Goal: Information Seeking & Learning: Find specific fact

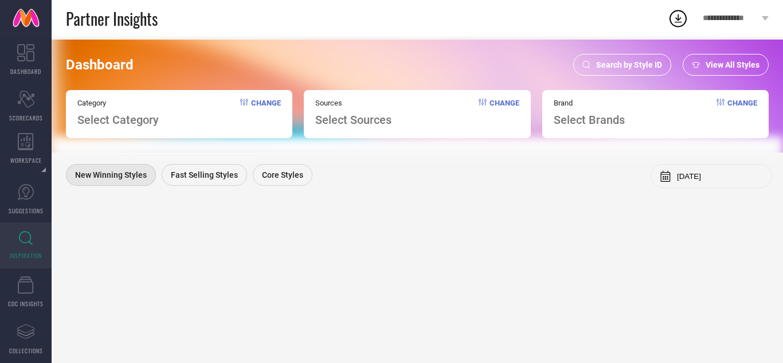
click at [619, 63] on span "Search by Style ID" at bounding box center [629, 64] width 66 height 9
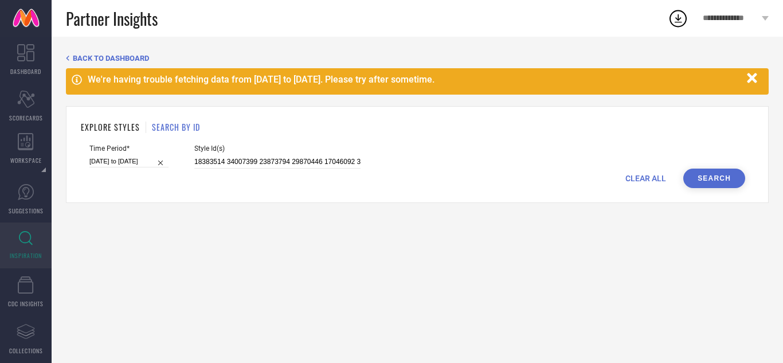
click at [656, 175] on span "CLEAR ALL" at bounding box center [645, 178] width 41 height 9
click at [296, 159] on input at bounding box center [277, 161] width 166 height 13
paste input "27195798 27195800"
type input "27195798 27195800"
select select "8"
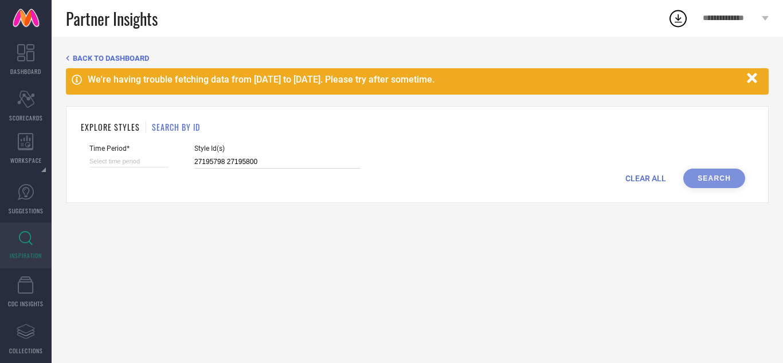
select select "2025"
select select "9"
select select "2025"
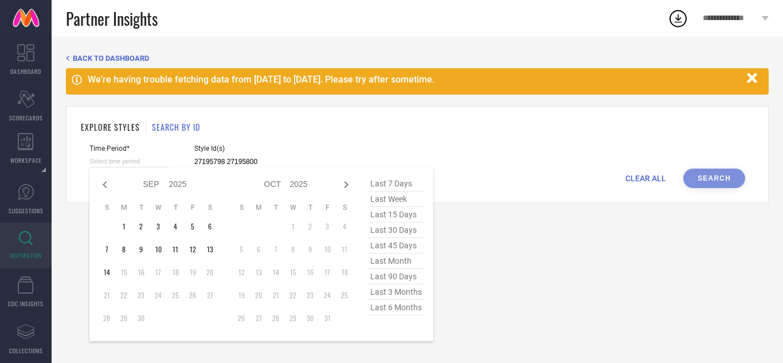
click at [156, 163] on input at bounding box center [128, 161] width 79 height 12
type input "27195798 27195800"
click at [110, 187] on icon at bounding box center [105, 185] width 14 height 14
select select "7"
select select "2025"
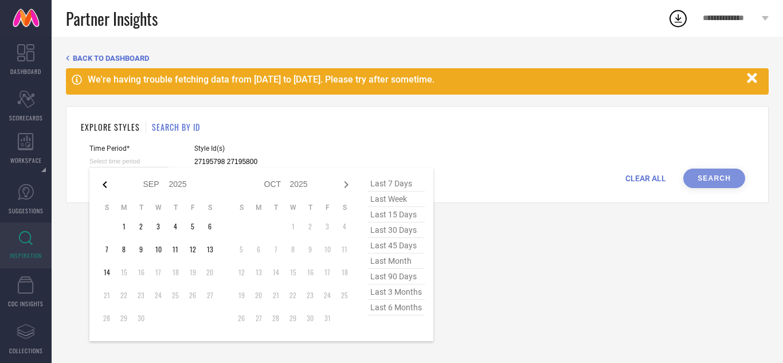
select select "8"
select select "2025"
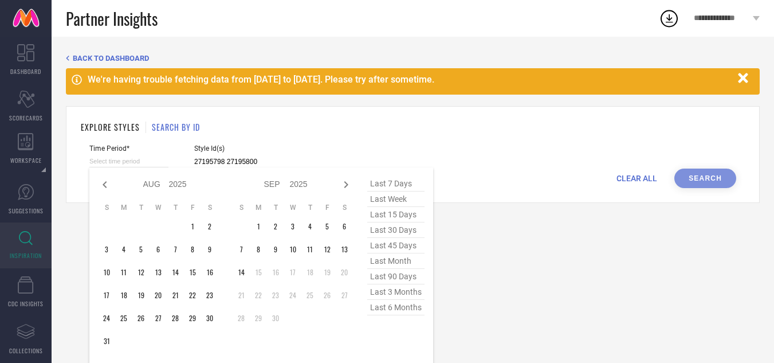
click at [110, 187] on icon at bounding box center [105, 185] width 14 height 14
select select "6"
select select "2025"
select select "7"
select select "2025"
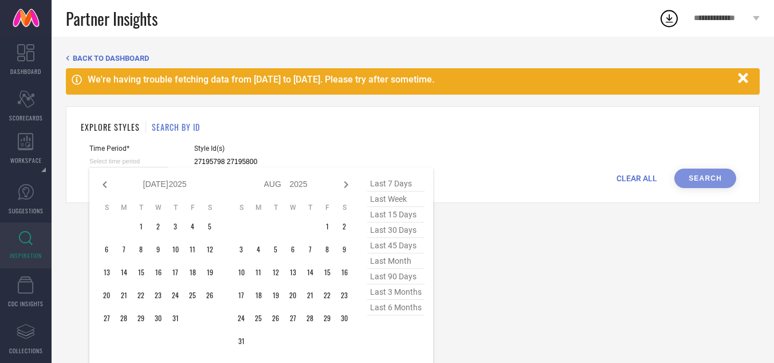
click at [109, 187] on icon at bounding box center [105, 185] width 14 height 14
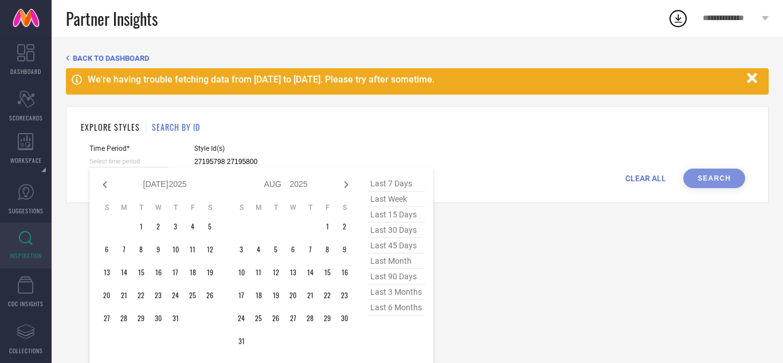
select select "5"
select select "2025"
select select "6"
select select "2025"
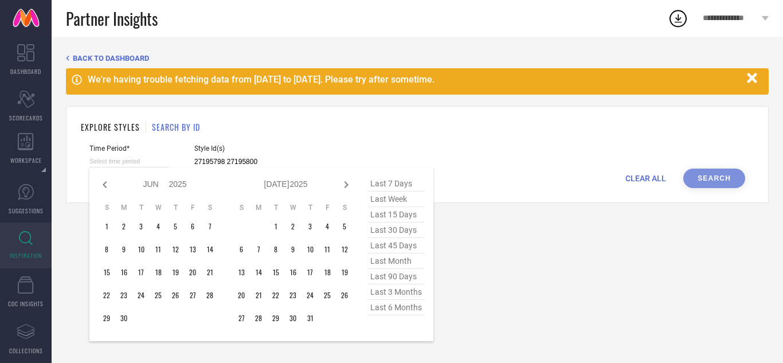
click at [109, 187] on icon at bounding box center [105, 185] width 14 height 14
select select "4"
select select "2025"
select select "5"
select select "2025"
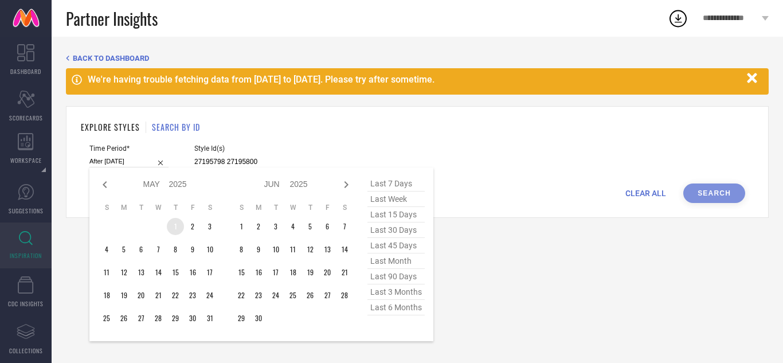
click at [174, 225] on td "1" at bounding box center [175, 226] width 17 height 17
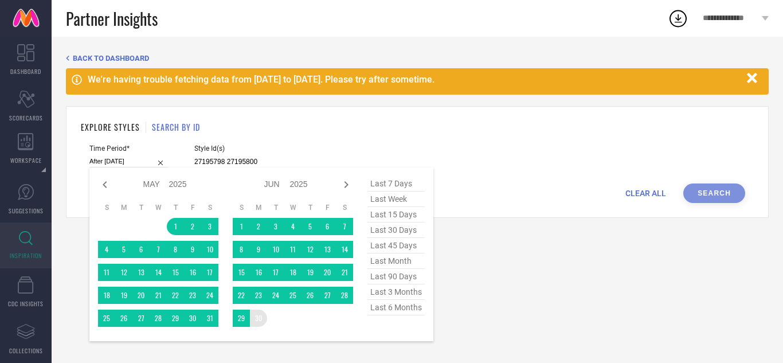
type input "[DATE] to [DATE]"
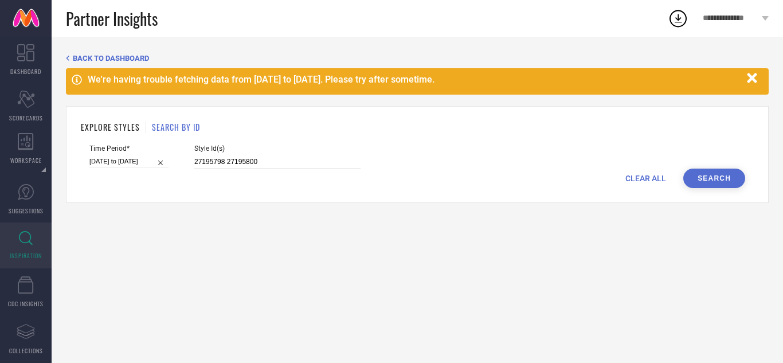
click at [729, 183] on button "Search" at bounding box center [714, 178] width 62 height 19
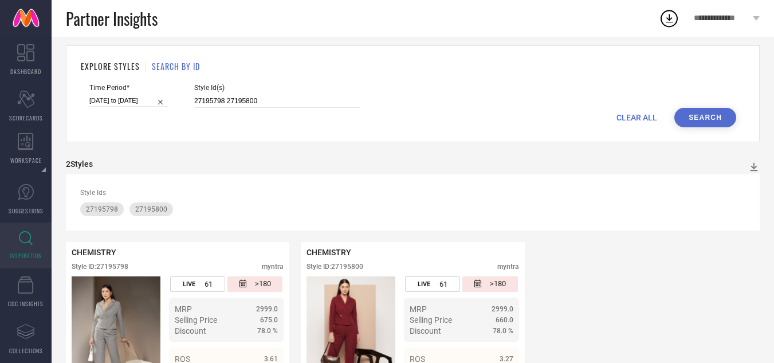
scroll to position [124, 0]
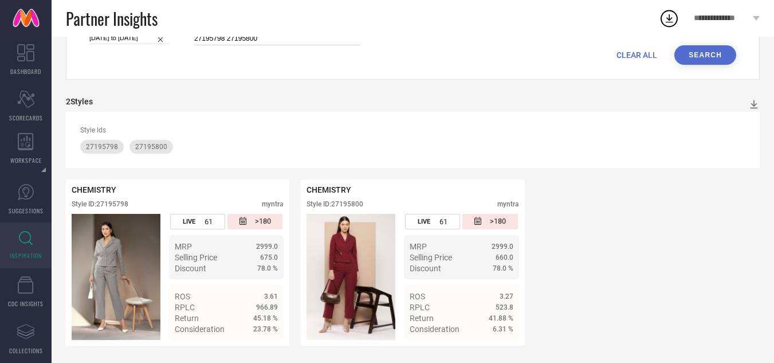
click at [264, 41] on input "27195798 27195800" at bounding box center [277, 38] width 166 height 13
type input "2"
paste input "28308338 17037528 17046086 17046092 13186584 21387386 21387326 21595060 30689144"
type input "28308338 17037528 17046086 17046092 13186584 21387386 21387326 21595060 30689144"
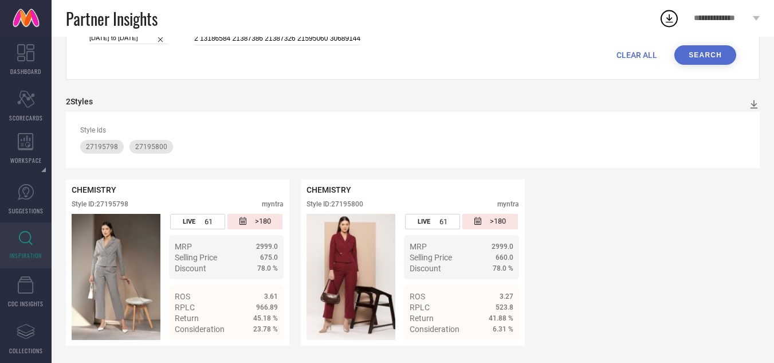
click at [694, 54] on button "Search" at bounding box center [706, 54] width 62 height 19
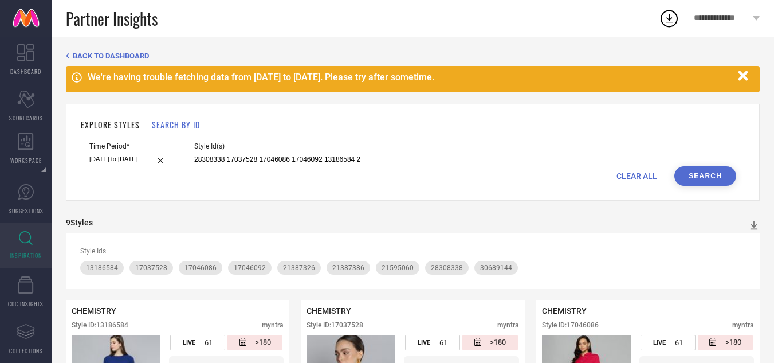
scroll to position [0, 0]
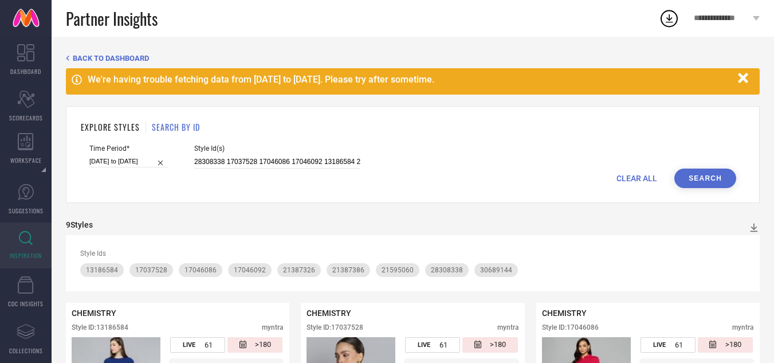
click at [631, 179] on span "CLEAR ALL" at bounding box center [637, 178] width 41 height 9
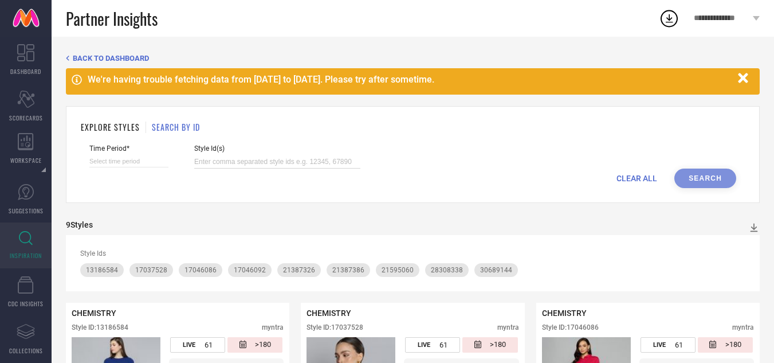
click at [286, 162] on input at bounding box center [277, 161] width 166 height 13
paste input "20220124 23497664 13526702 23497656 20615386 20220128 20220106 23111680 2349765…"
type input "20220124 23497664 13526702 23497656 20615386 20220128 20220106 23111680 2349765…"
click at [106, 163] on input at bounding box center [128, 161] width 79 height 12
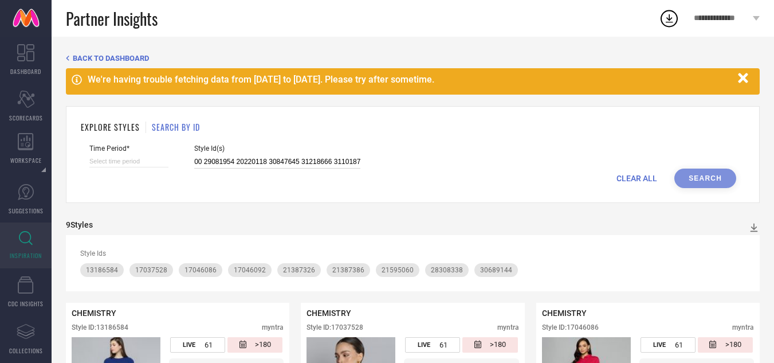
select select "8"
select select "2025"
select select "9"
select select "2025"
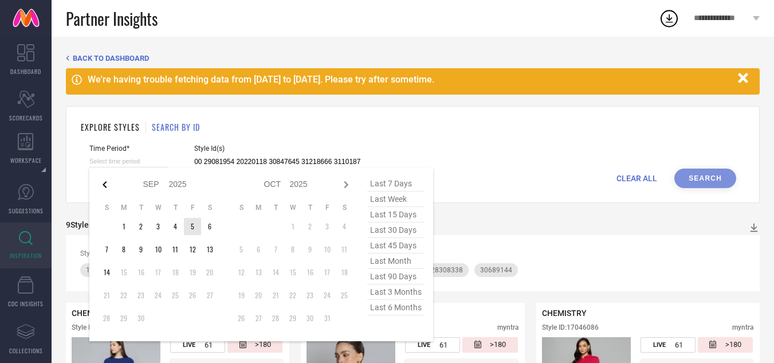
type input "20220124 23497664 13526702 23497656 20615386 20220128 20220106 23111680 2349765…"
click at [106, 186] on icon at bounding box center [105, 185] width 14 height 14
select select "6"
select select "2025"
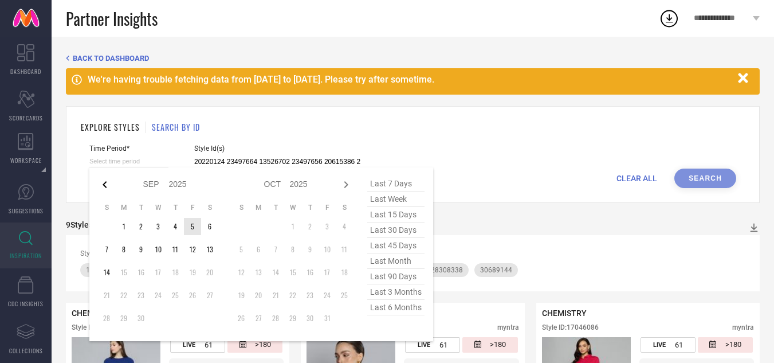
select select "7"
select select "2025"
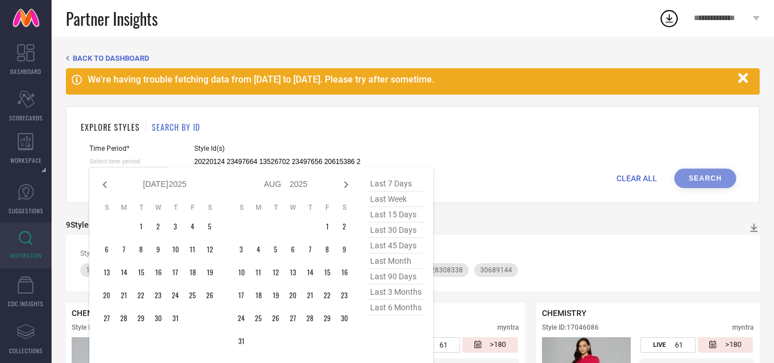
click at [105, 186] on icon at bounding box center [105, 184] width 4 height 7
select select "5"
select select "2025"
select select "6"
select select "2025"
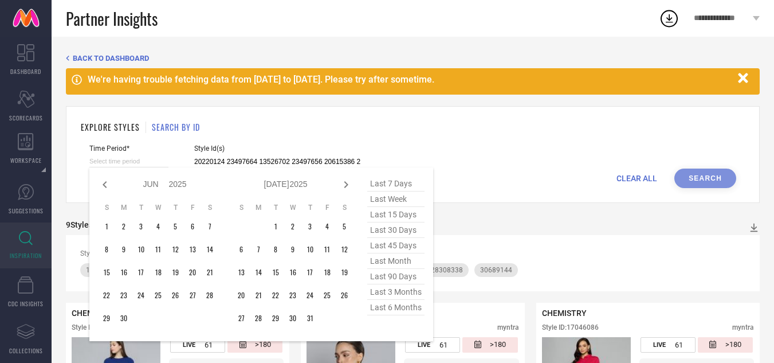
click at [105, 186] on icon at bounding box center [105, 184] width 4 height 7
select select "4"
select select "2025"
select select "5"
select select "2025"
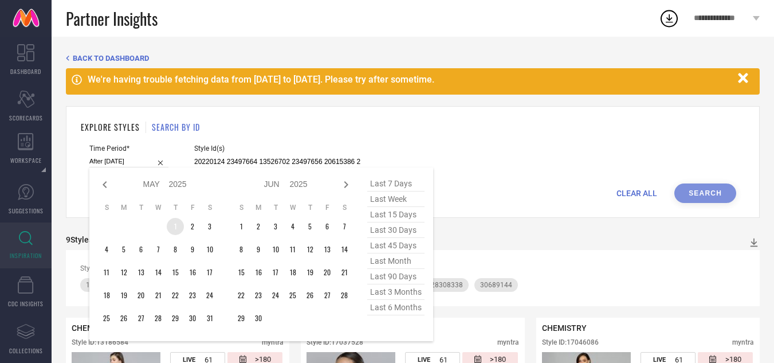
click at [179, 224] on td "1" at bounding box center [175, 226] width 17 height 17
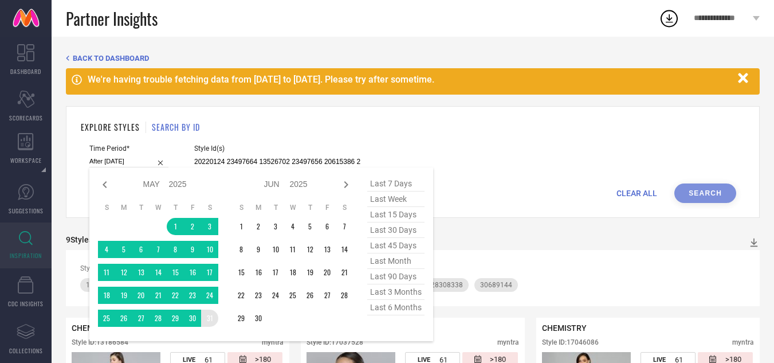
type input "[DATE] to [DATE]"
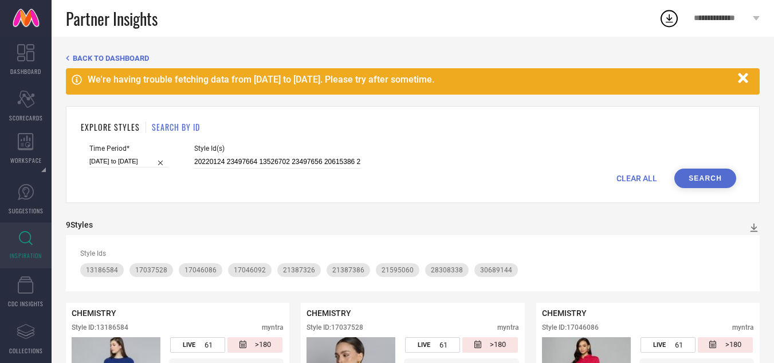
click at [700, 179] on button "Search" at bounding box center [706, 178] width 62 height 19
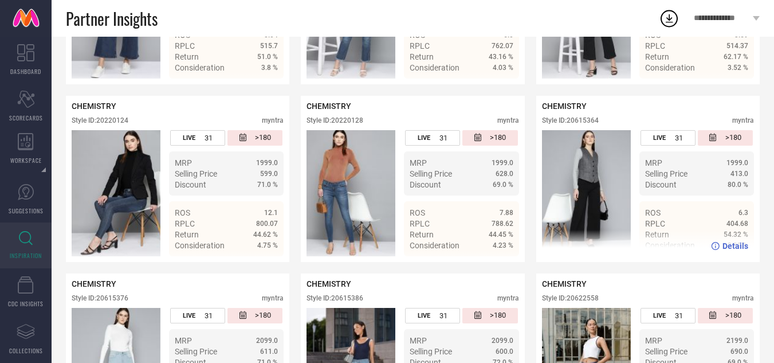
scroll to position [401, 0]
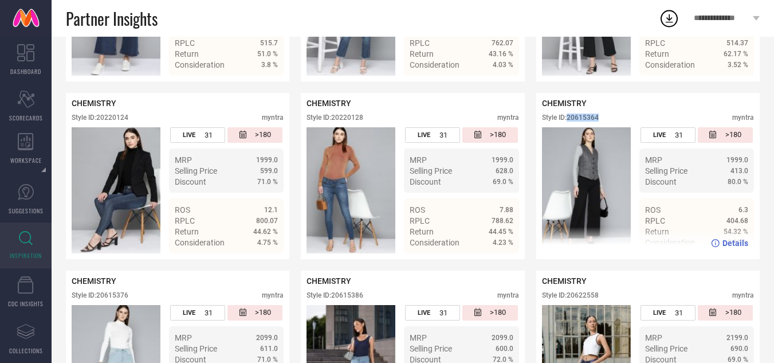
drag, startPoint x: 602, startPoint y: 119, endPoint x: 569, endPoint y: 117, distance: 33.3
click at [569, 117] on div "Style ID: 20615364 myntra" at bounding box center [648, 121] width 212 height 14
copy div "20615364"
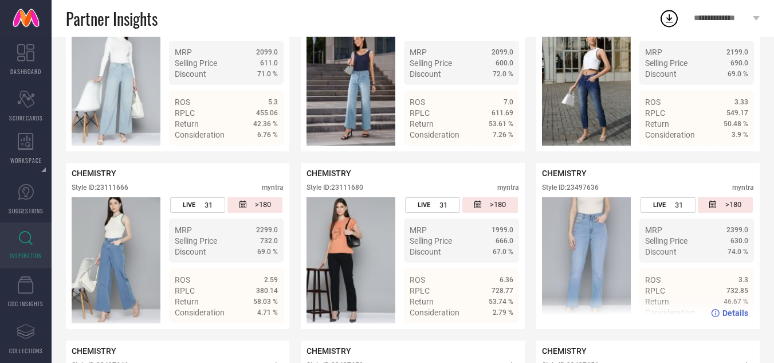
scroll to position [688, 0]
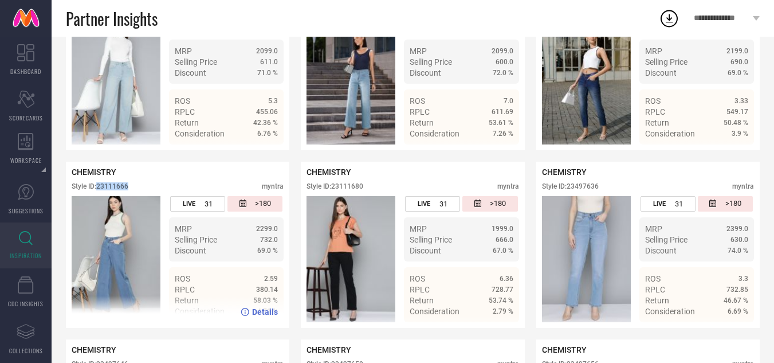
drag, startPoint x: 136, startPoint y: 187, endPoint x: 100, endPoint y: 186, distance: 36.7
click at [100, 186] on div "Style ID: 23111666 myntra" at bounding box center [178, 189] width 212 height 14
copy div "23111666"
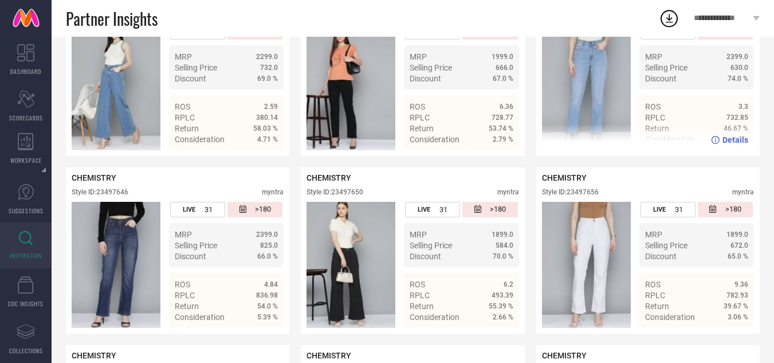
scroll to position [917, 0]
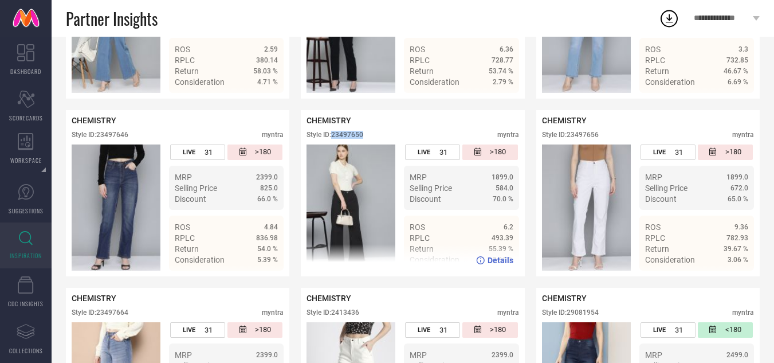
drag, startPoint x: 365, startPoint y: 138, endPoint x: 335, endPoint y: 139, distance: 29.9
click at [335, 139] on div "Style ID: 23497650 myntra" at bounding box center [413, 138] width 212 height 14
copy div "23497650"
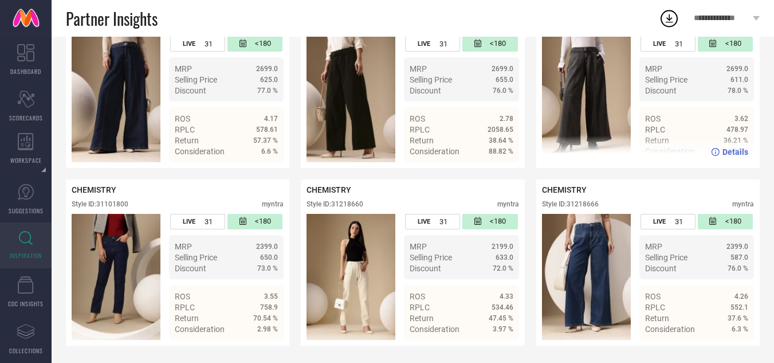
scroll to position [1386, 0]
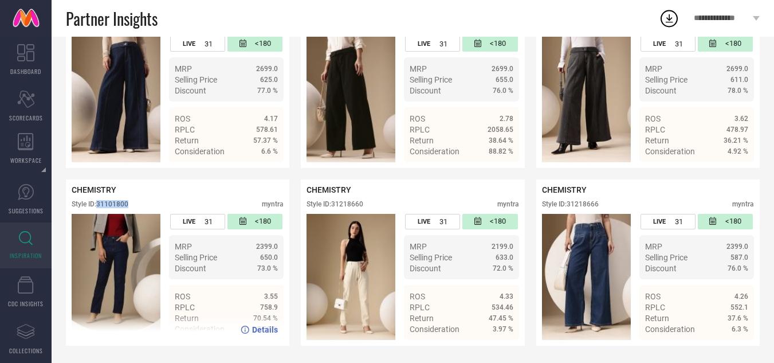
drag, startPoint x: 134, startPoint y: 204, endPoint x: 99, endPoint y: 204, distance: 35.0
click at [99, 204] on div "Style ID: 31101800 myntra" at bounding box center [178, 207] width 212 height 14
copy div "31101800"
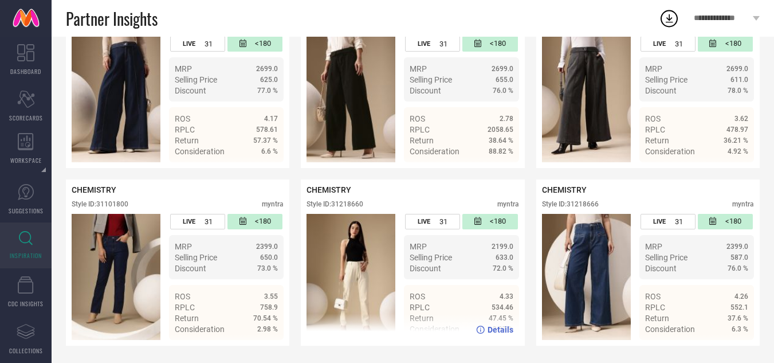
click at [363, 206] on div "Style ID: 31218660" at bounding box center [335, 204] width 57 height 8
drag, startPoint x: 366, startPoint y: 204, endPoint x: 335, endPoint y: 203, distance: 30.4
click at [335, 203] on div "Style ID: 31218660 myntra" at bounding box center [413, 207] width 212 height 14
copy div "31218660"
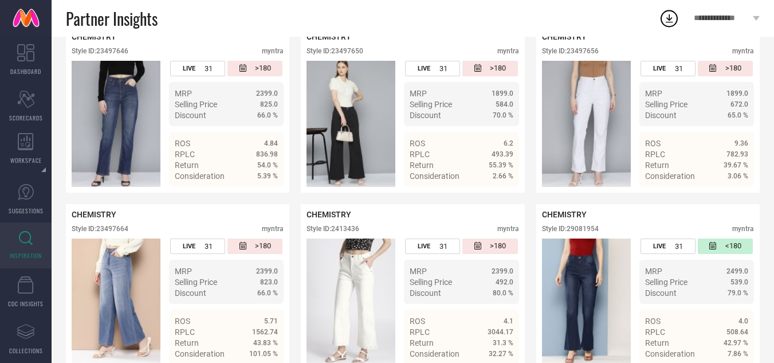
scroll to position [985, 0]
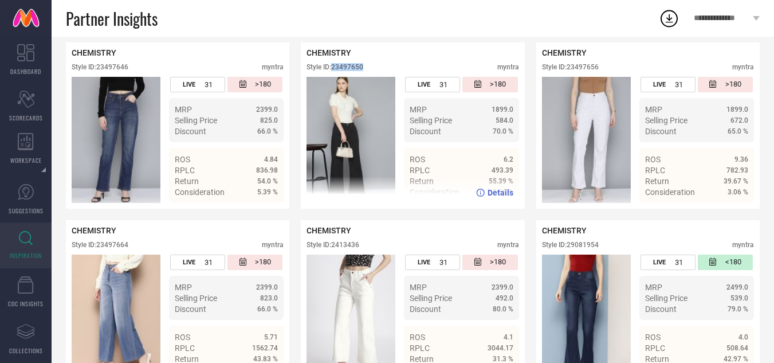
drag, startPoint x: 368, startPoint y: 66, endPoint x: 335, endPoint y: 68, distance: 33.3
click at [335, 68] on div "Style ID: 23497650 myntra" at bounding box center [413, 70] width 212 height 14
copy div "23497650"
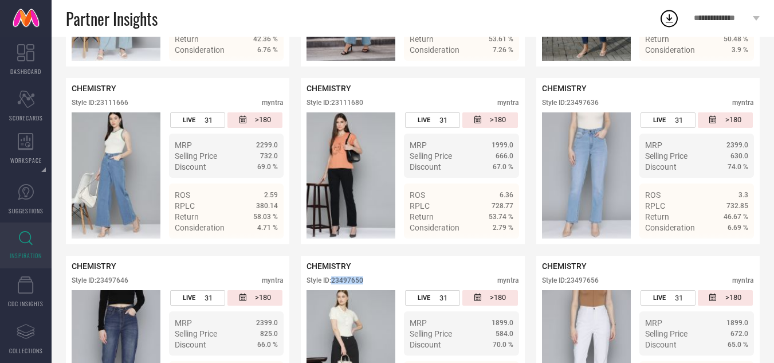
scroll to position [698, 0]
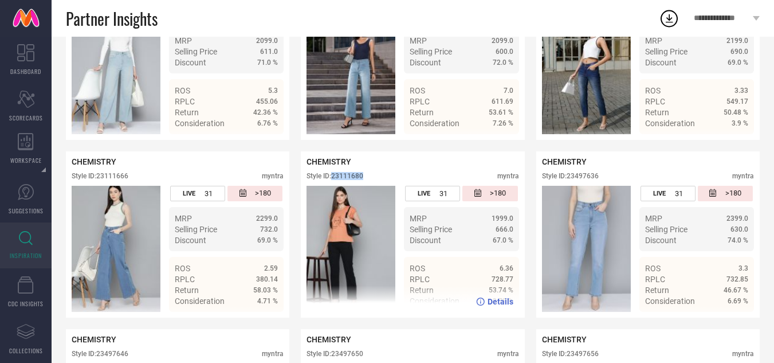
drag, startPoint x: 366, startPoint y: 178, endPoint x: 335, endPoint y: 179, distance: 31.0
click at [335, 179] on div "Style ID: 23111680 myntra" at bounding box center [413, 179] width 212 height 14
copy div "23111680"
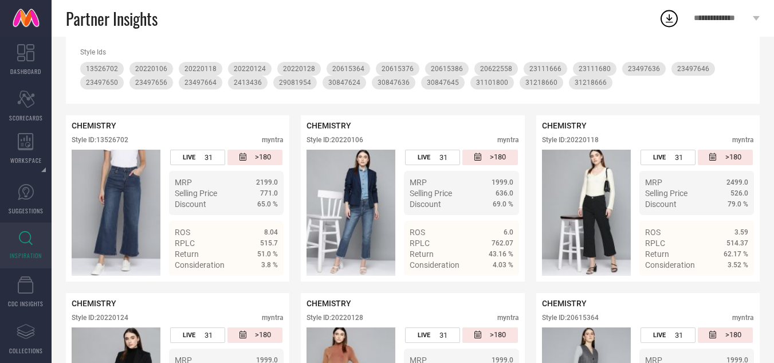
scroll to position [182, 0]
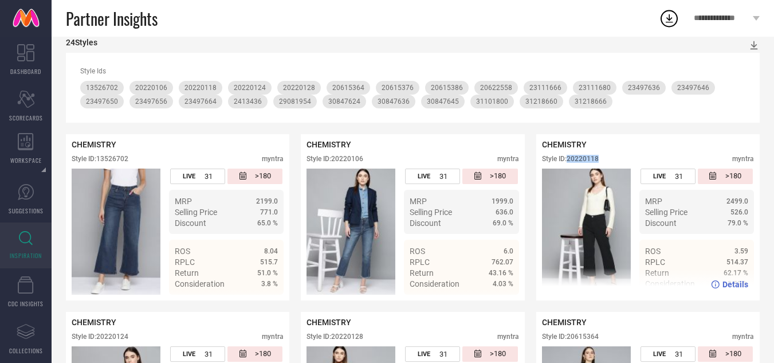
drag, startPoint x: 604, startPoint y: 158, endPoint x: 570, endPoint y: 161, distance: 34.0
click at [570, 161] on div "Style ID: 20220118 myntra" at bounding box center [648, 162] width 212 height 14
copy div "20220118"
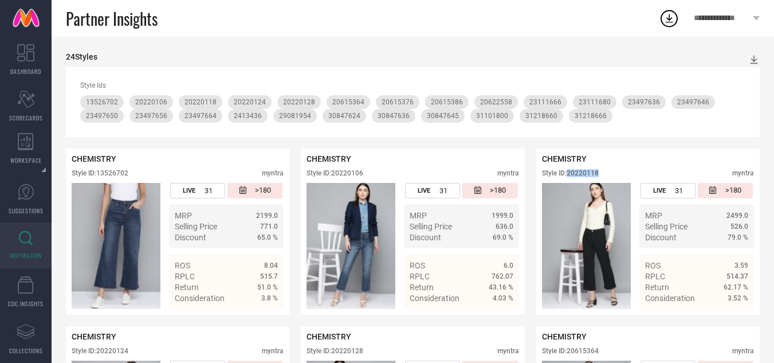
scroll to position [0, 0]
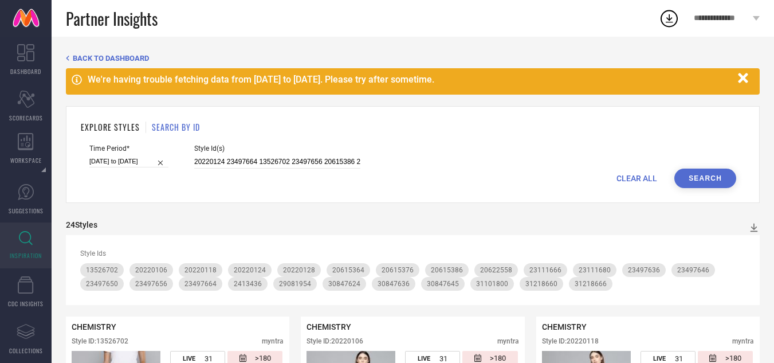
click at [644, 175] on span "CLEAR ALL" at bounding box center [637, 178] width 41 height 9
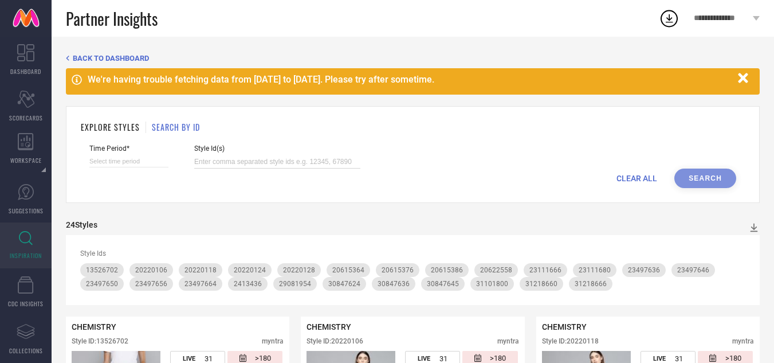
click at [240, 165] on input at bounding box center [277, 161] width 166 height 13
paste input "17046128 18469316 30101371 14393542 30101370 19113962 23364626 17011416 1086819…"
type input "17046128 18469316 30101371 14393542 30101370 19113962 23364626 17011416 1086819…"
click at [109, 163] on input at bounding box center [128, 161] width 79 height 12
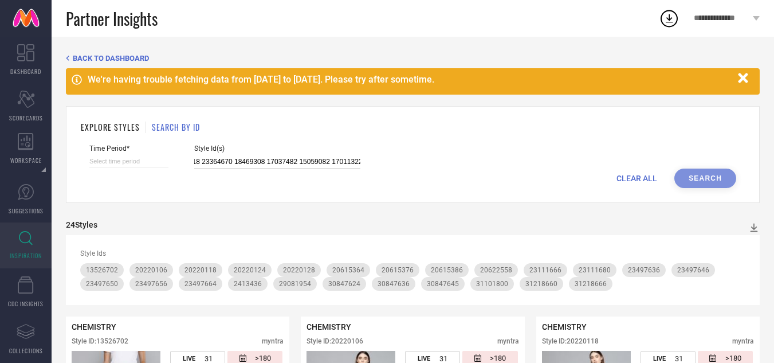
select select "8"
select select "2025"
select select "9"
select select "2025"
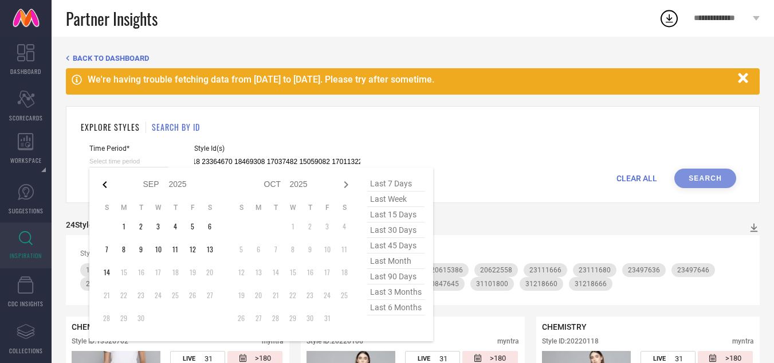
type input "17046128 18469316 30101371 14393542 30101370 19113962 23364626 17011416 1086819…"
click at [106, 182] on icon at bounding box center [105, 185] width 14 height 14
select select "7"
select select "2025"
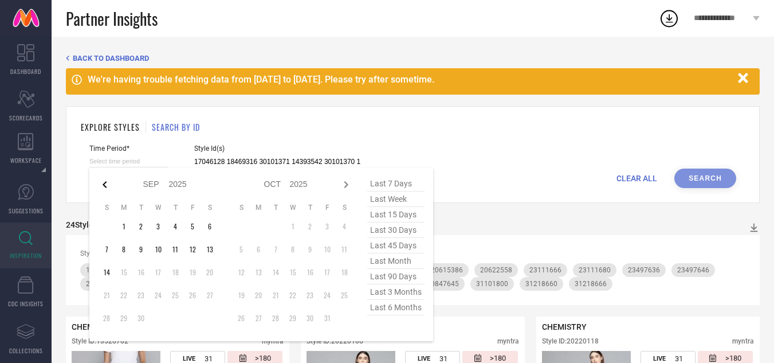
select select "8"
select select "2025"
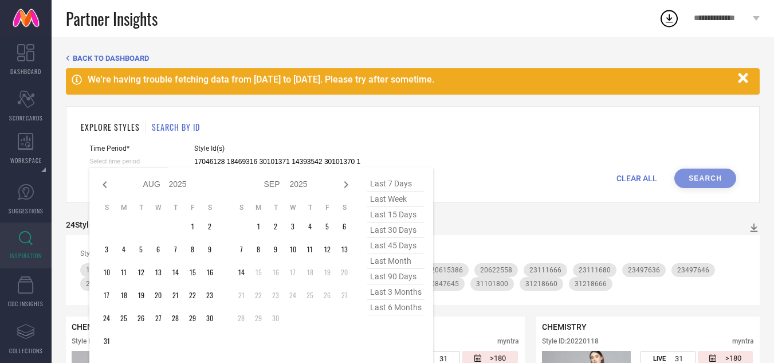
click at [106, 182] on icon at bounding box center [105, 184] width 4 height 7
select select "6"
select select "2025"
select select "7"
select select "2025"
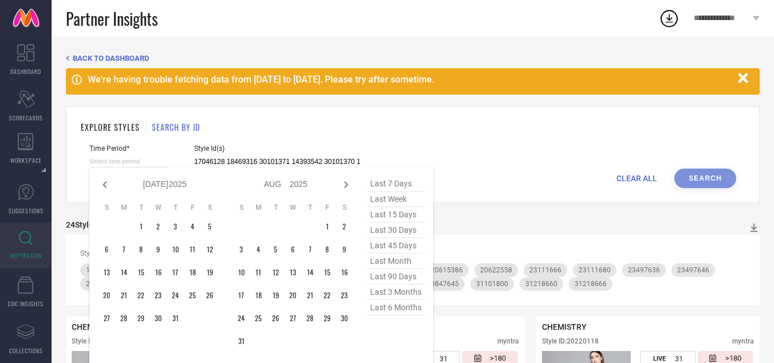
click at [106, 182] on icon at bounding box center [105, 184] width 4 height 7
select select "4"
select select "2025"
select select "5"
select select "2025"
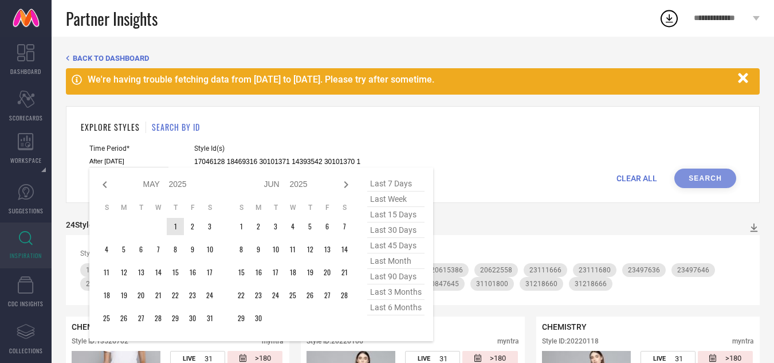
click at [181, 228] on td "1" at bounding box center [175, 226] width 17 height 17
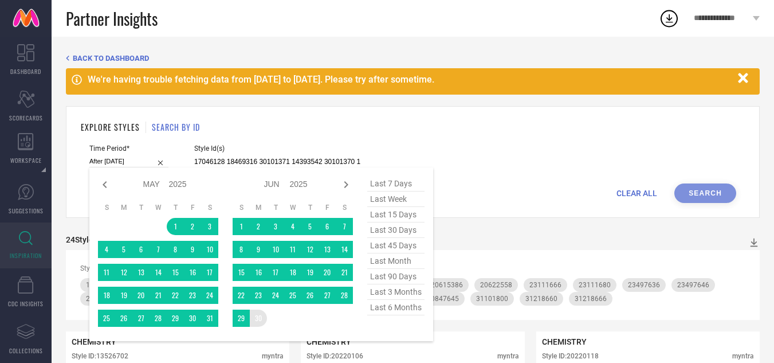
type input "[DATE] to [DATE]"
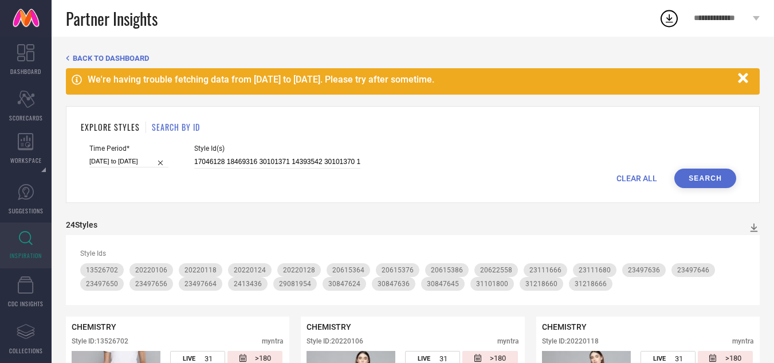
click at [699, 175] on button "Search" at bounding box center [706, 178] width 62 height 19
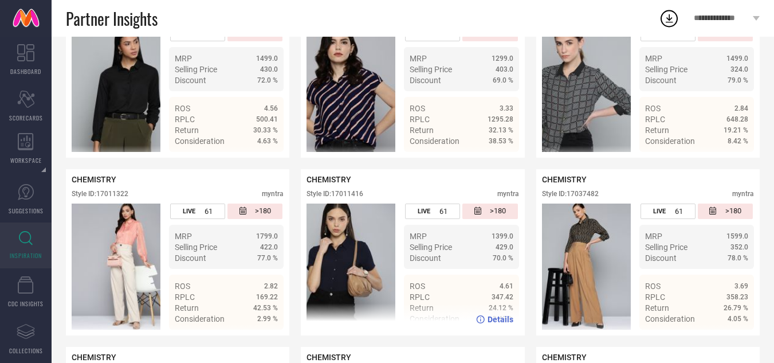
scroll to position [344, 0]
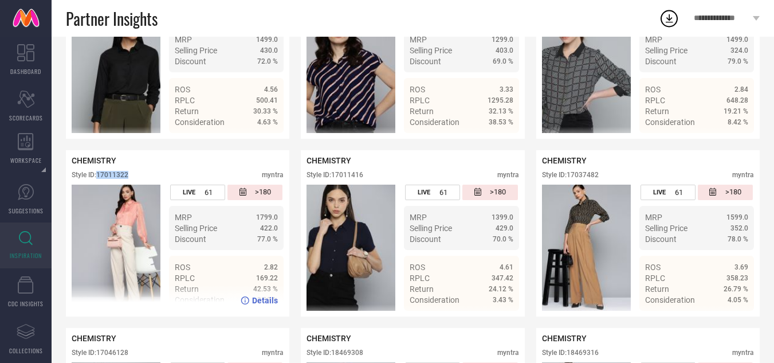
drag, startPoint x: 130, startPoint y: 177, endPoint x: 99, endPoint y: 176, distance: 31.0
click at [99, 176] on div "Style ID: 17011322 myntra" at bounding box center [178, 178] width 212 height 14
copy div "17011322"
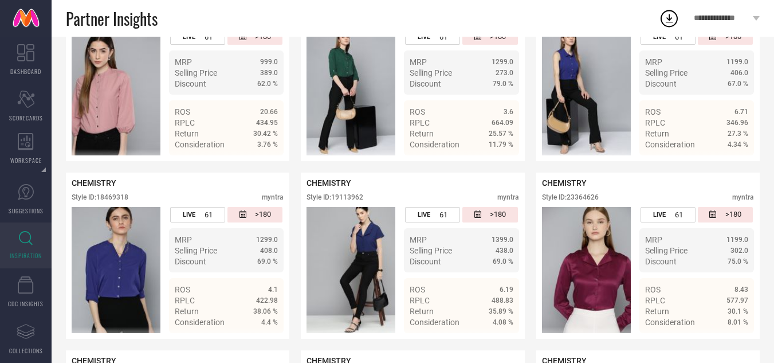
scroll to position [688, 0]
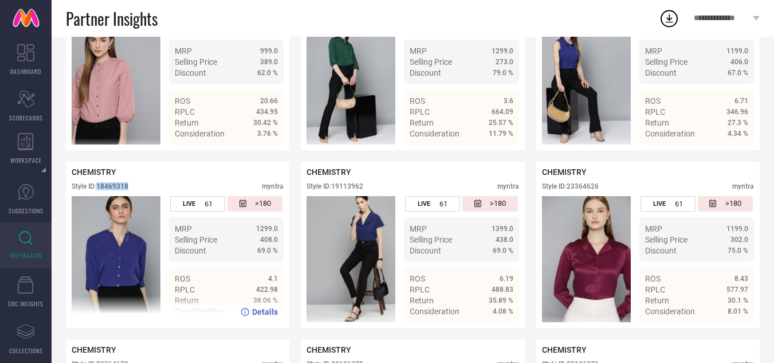
drag, startPoint x: 132, startPoint y: 187, endPoint x: 99, endPoint y: 188, distance: 32.7
click at [99, 188] on div "Style ID: 18469318 myntra" at bounding box center [178, 189] width 212 height 14
copy div "18469318"
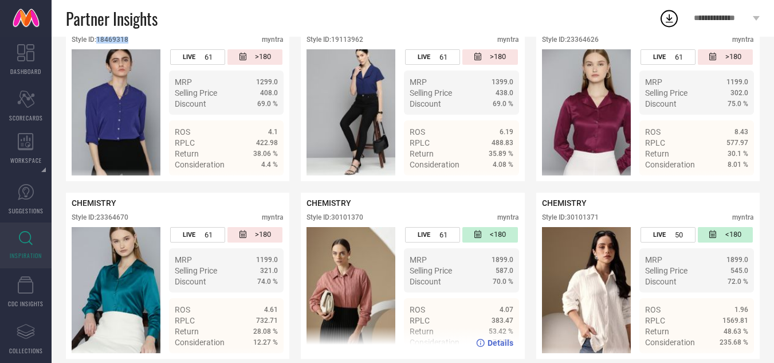
scroll to position [851, 0]
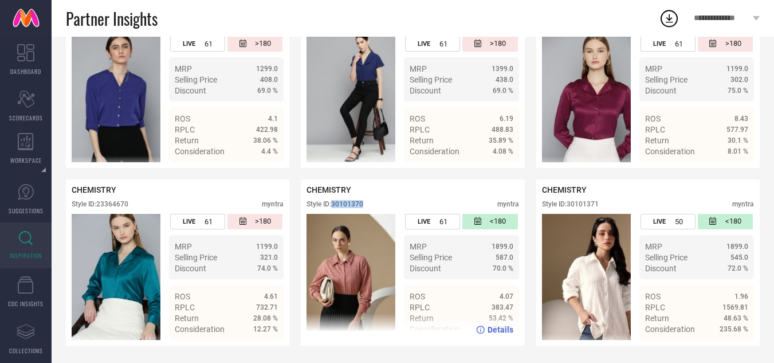
drag, startPoint x: 368, startPoint y: 204, endPoint x: 334, endPoint y: 203, distance: 33.8
click at [334, 203] on div "Style ID: 30101370 myntra" at bounding box center [413, 207] width 212 height 14
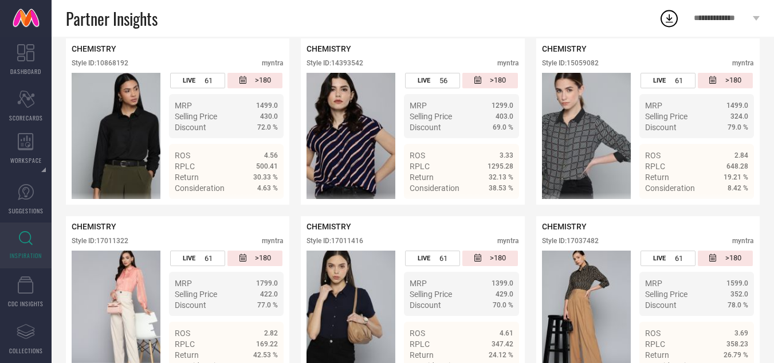
scroll to position [0, 0]
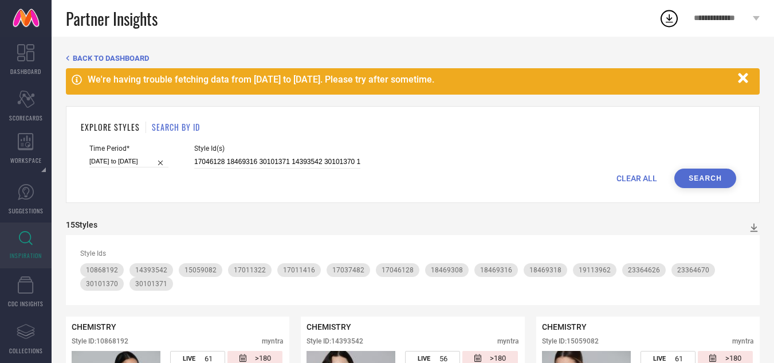
click at [651, 178] on span "CLEAR ALL" at bounding box center [637, 178] width 41 height 9
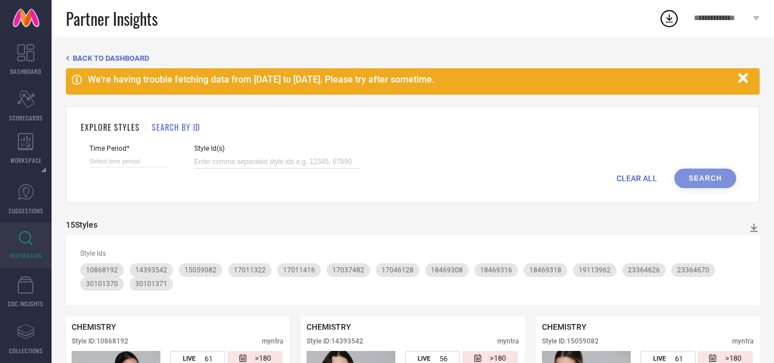
click at [334, 161] on input at bounding box center [277, 161] width 166 height 13
paste input "17046094 17011380 17011398 18185838 26462172 31112979 17046110 31451472 1818587…"
type input "17046094 17011380 17011398 18185838 26462172 31112979 17046110 31451472 1818587…"
select select "8"
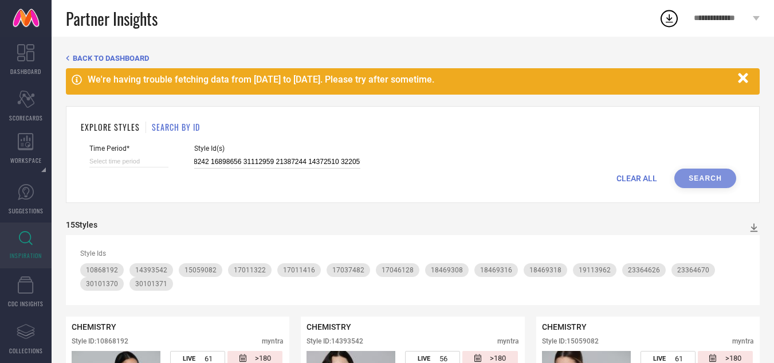
select select "2025"
select select "9"
select select "2025"
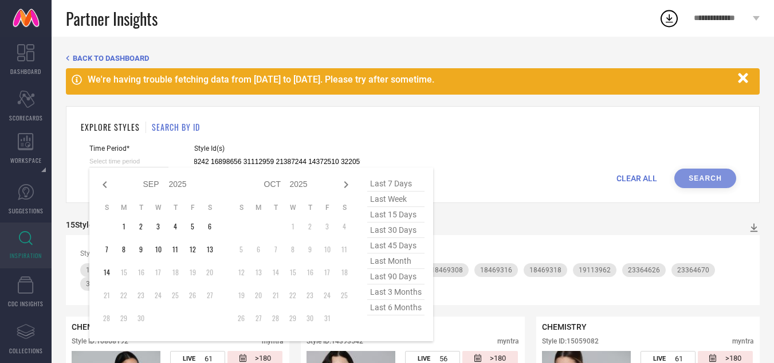
click at [97, 161] on input at bounding box center [128, 161] width 79 height 12
type input "17046094 17011380 17011398 18185838 26462172 31112979 17046110 31451472 1818587…"
click at [103, 183] on icon at bounding box center [105, 185] width 14 height 14
select select "7"
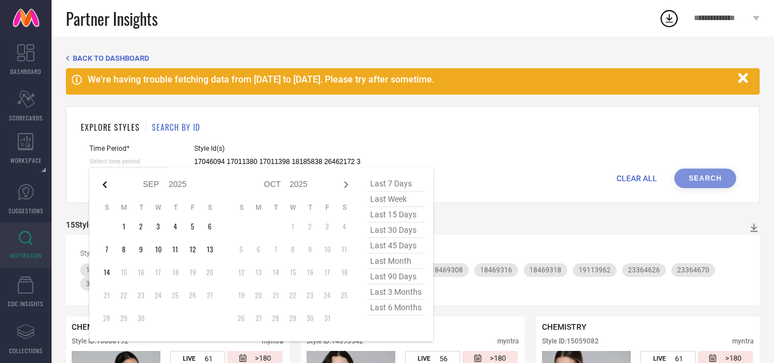
select select "2025"
select select "8"
select select "2025"
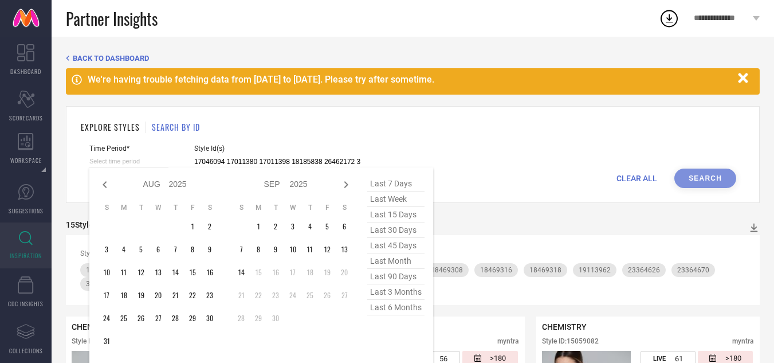
click at [103, 183] on icon at bounding box center [105, 185] width 14 height 14
select select "6"
select select "2025"
select select "7"
select select "2025"
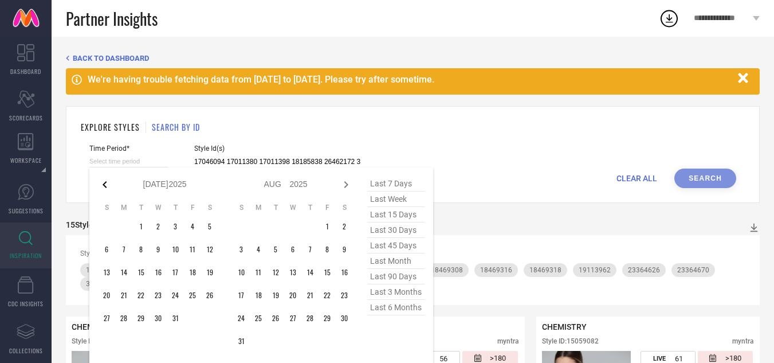
click at [107, 181] on icon at bounding box center [105, 185] width 14 height 14
select select "5"
select select "2025"
select select "6"
select select "2025"
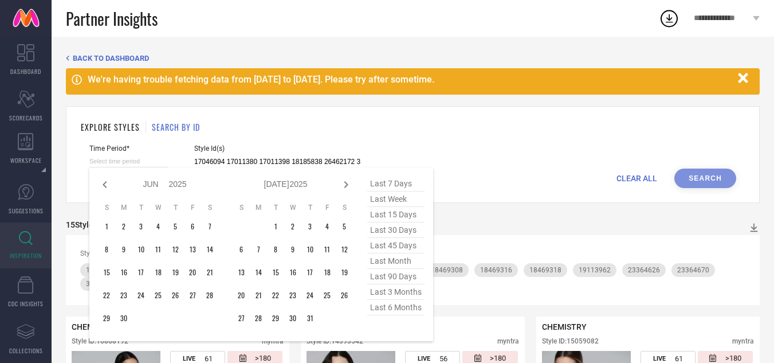
click at [107, 181] on icon at bounding box center [105, 185] width 14 height 14
select select "4"
select select "2025"
select select "5"
select select "2025"
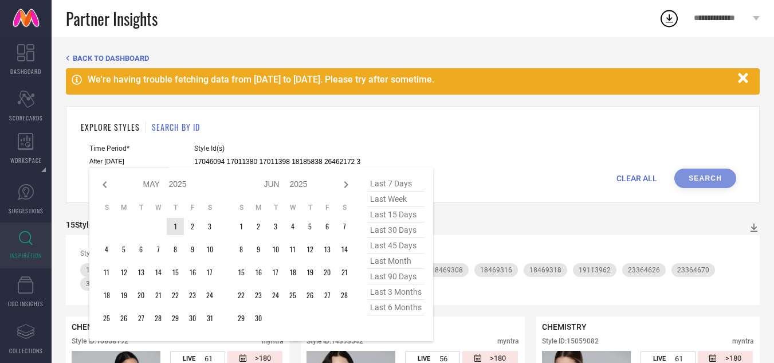
click at [168, 220] on table "S M T W T F S 1 2 3 4 5 6 7 8 9 10 11 12 13 14 15 16 17 18 19 20 21 22 23 24 25…" at bounding box center [158, 264] width 120 height 135
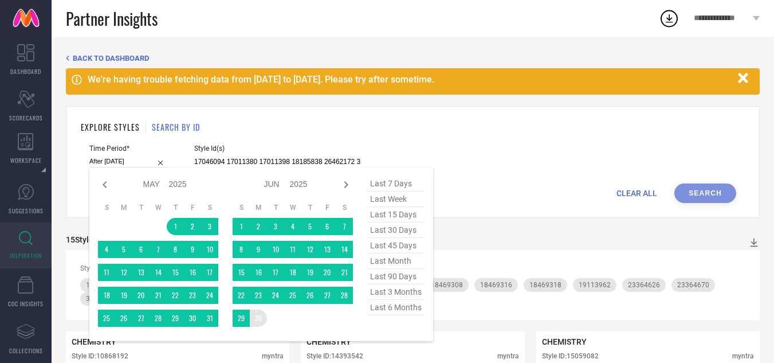
type input "[DATE] to [DATE]"
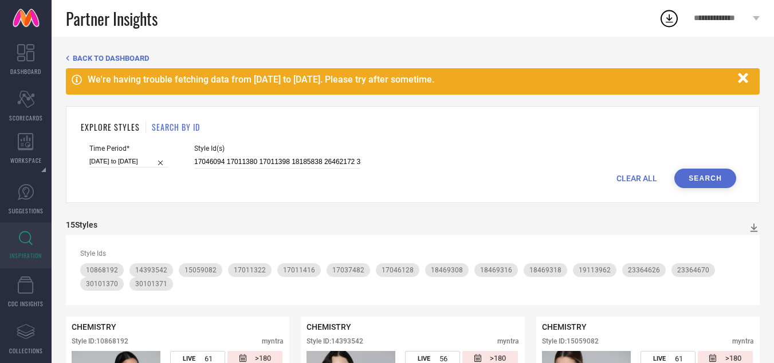
click at [696, 182] on button "Search" at bounding box center [706, 178] width 62 height 19
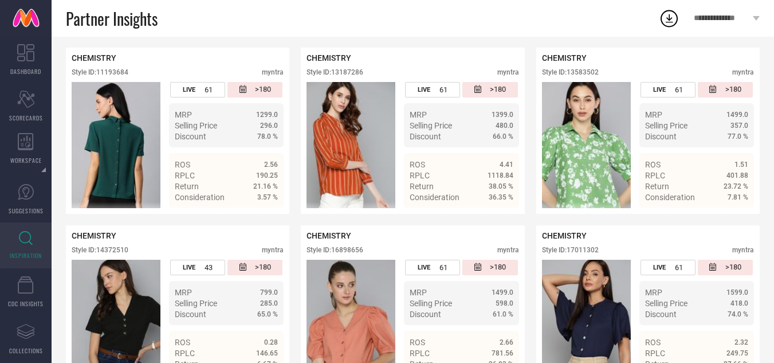
scroll to position [287, 0]
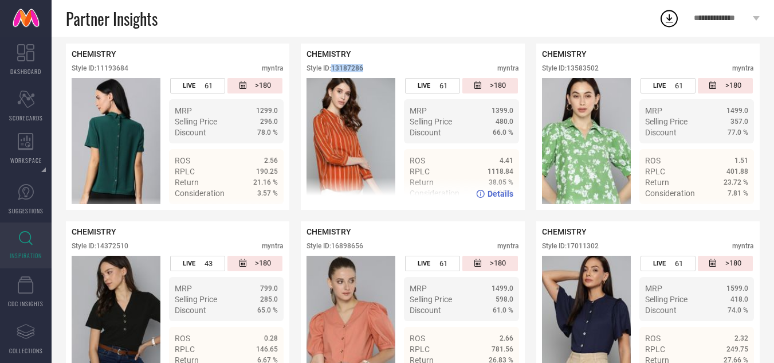
drag, startPoint x: 377, startPoint y: 72, endPoint x: 334, endPoint y: 69, distance: 42.5
click at [334, 69] on div "Style ID: 13187286 myntra" at bounding box center [413, 71] width 212 height 14
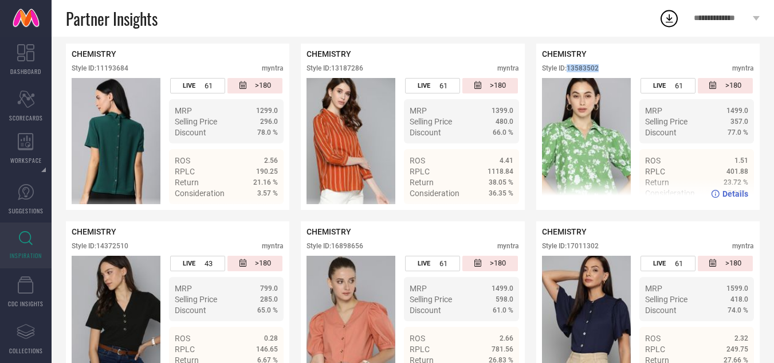
drag, startPoint x: 603, startPoint y: 72, endPoint x: 570, endPoint y: 73, distance: 33.3
click at [570, 73] on div "Style ID: 13583502 myntra" at bounding box center [648, 71] width 212 height 14
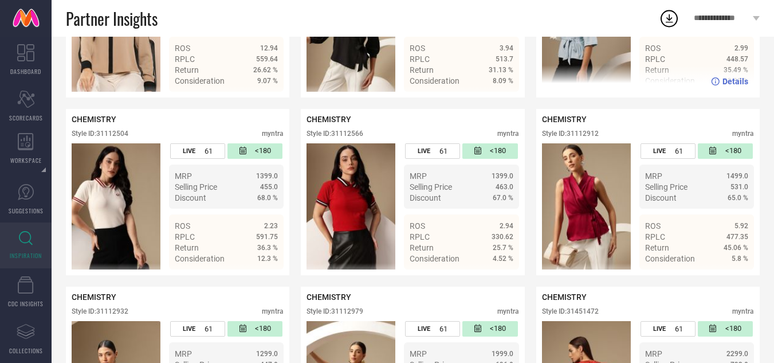
scroll to position [1662, 0]
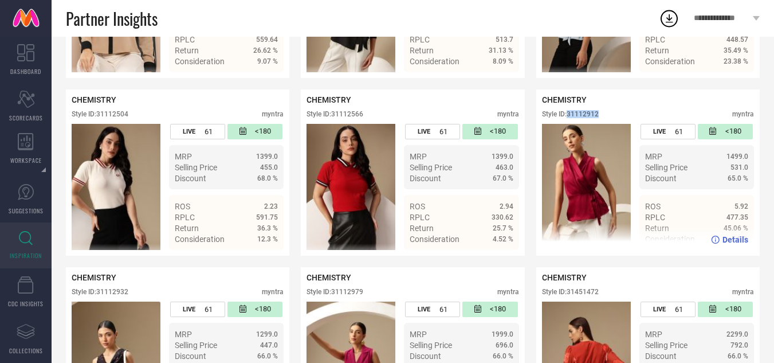
drag, startPoint x: 602, startPoint y: 121, endPoint x: 569, endPoint y: 120, distance: 32.7
click at [569, 120] on div "Style ID: 31112912 myntra" at bounding box center [648, 117] width 212 height 14
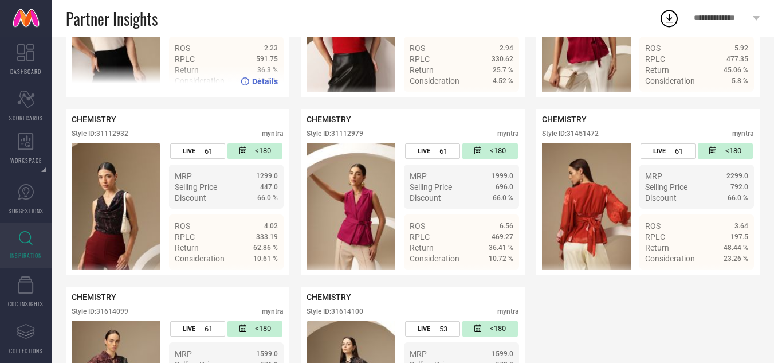
scroll to position [1820, 0]
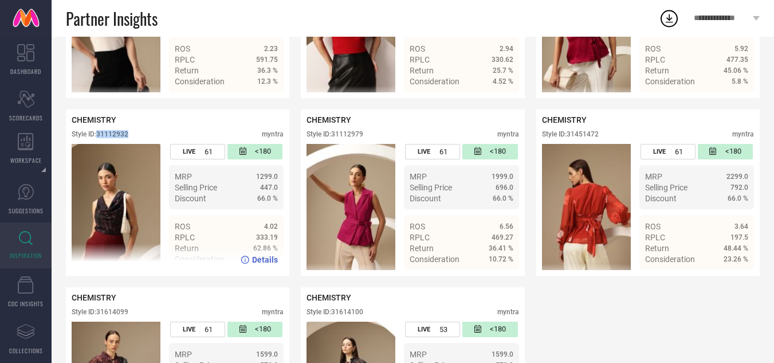
drag, startPoint x: 135, startPoint y: 141, endPoint x: 100, endPoint y: 139, distance: 35.6
click at [100, 139] on div "Style ID: 31112932 myntra" at bounding box center [178, 137] width 212 height 14
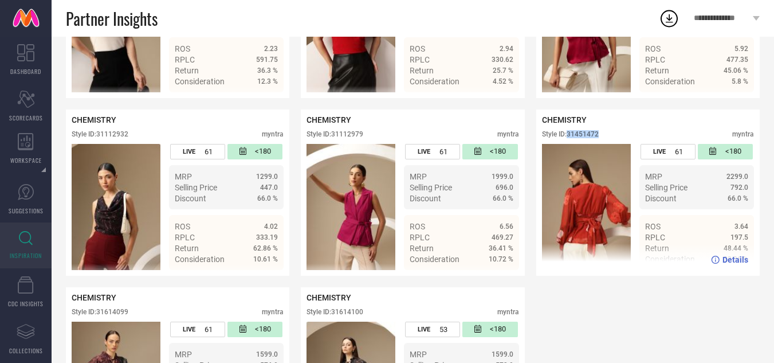
drag, startPoint x: 600, startPoint y: 138, endPoint x: 570, endPoint y: 140, distance: 29.9
click at [570, 138] on div "Style ID: 31451472" at bounding box center [570, 134] width 57 height 8
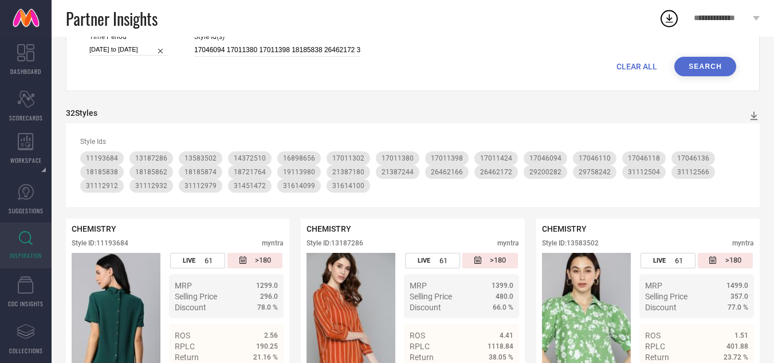
scroll to position [0, 0]
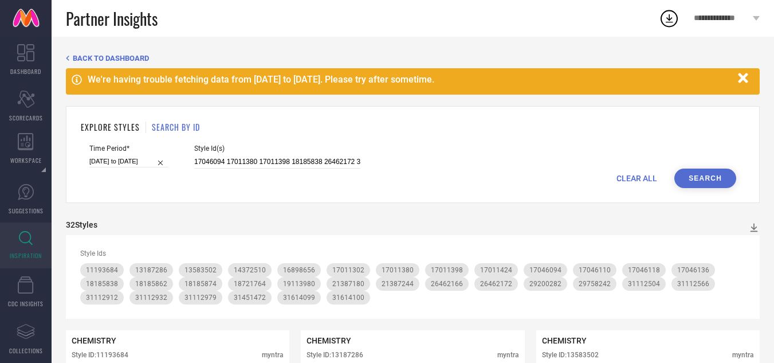
click at [623, 179] on span "CLEAR ALL" at bounding box center [637, 178] width 41 height 9
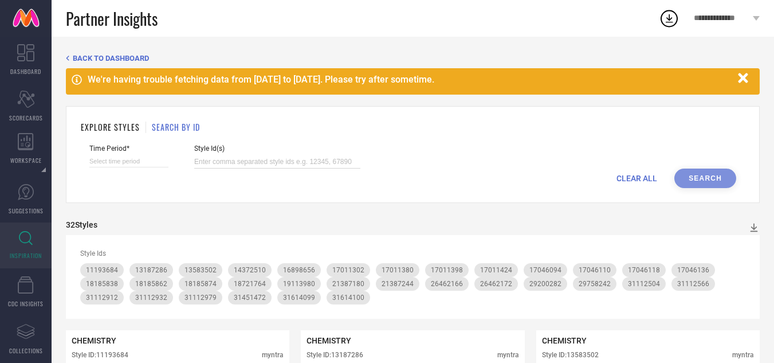
click at [328, 161] on input at bounding box center [277, 161] width 166 height 13
paste input "14984268 13724980 15058844 31112542 31112497 21594930 21594988 14984258 1319185…"
type input "14984268 13724980 15058844 31112542 31112497 21594930 21594988 14984258 1319185…"
select select "8"
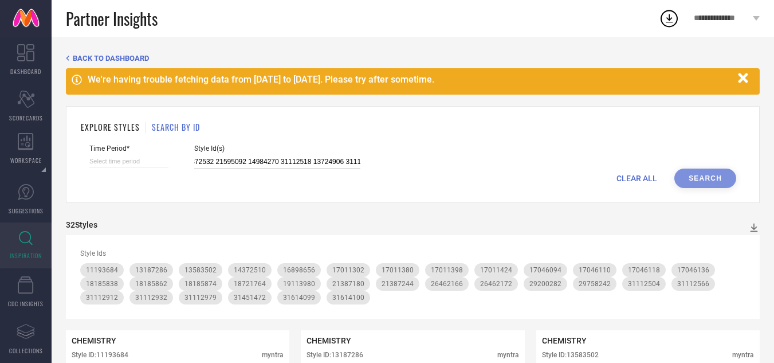
select select "2025"
select select "9"
select select "2025"
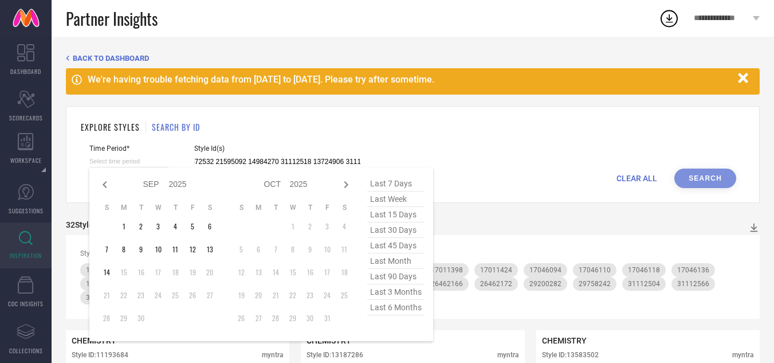
click at [142, 163] on input at bounding box center [128, 161] width 79 height 12
type input "14984268 13724980 15058844 31112542 31112497 21594930 21594988 14984258 1319185…"
click at [390, 296] on span "last 3 months" at bounding box center [395, 291] width 57 height 15
type input "[DATE] to [DATE]"
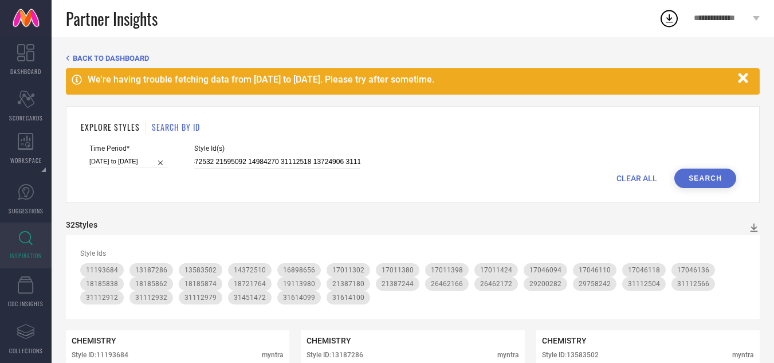
scroll to position [0, 0]
click at [695, 170] on button "Search" at bounding box center [706, 178] width 62 height 19
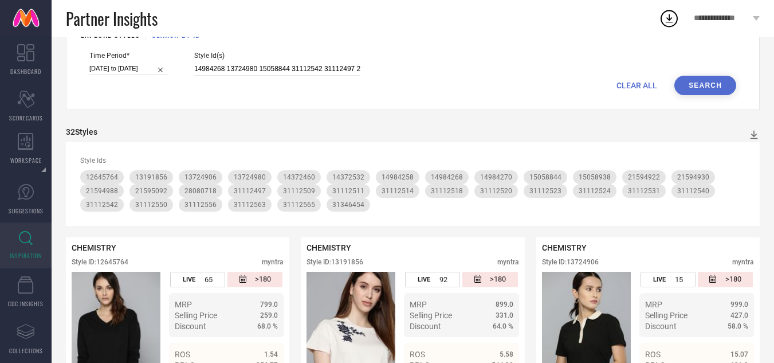
scroll to position [172, 0]
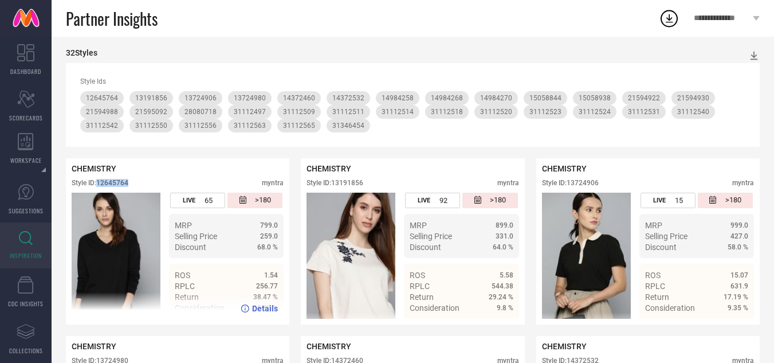
drag, startPoint x: 129, startPoint y: 185, endPoint x: 97, endPoint y: 183, distance: 32.1
click at [97, 183] on div "Style ID: 12645764" at bounding box center [100, 183] width 57 height 8
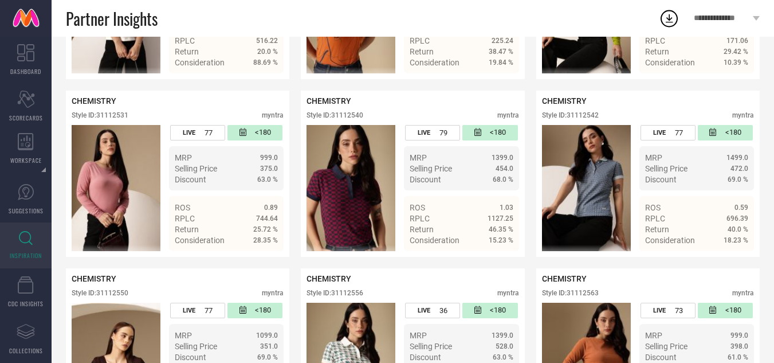
scroll to position [1662, 0]
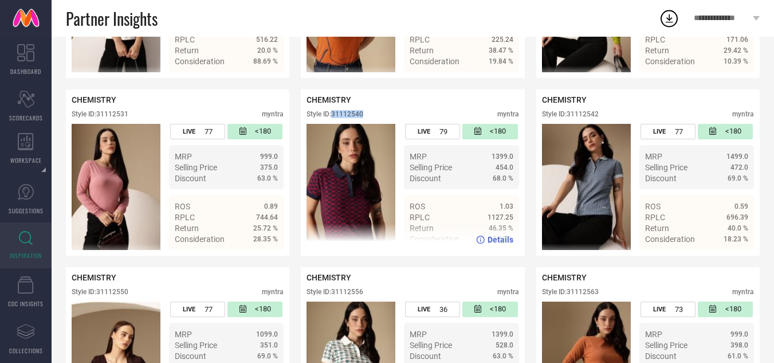
drag, startPoint x: 374, startPoint y: 118, endPoint x: 333, endPoint y: 118, distance: 40.7
click at [333, 118] on div "Style ID: 31112540 myntra" at bounding box center [413, 117] width 212 height 14
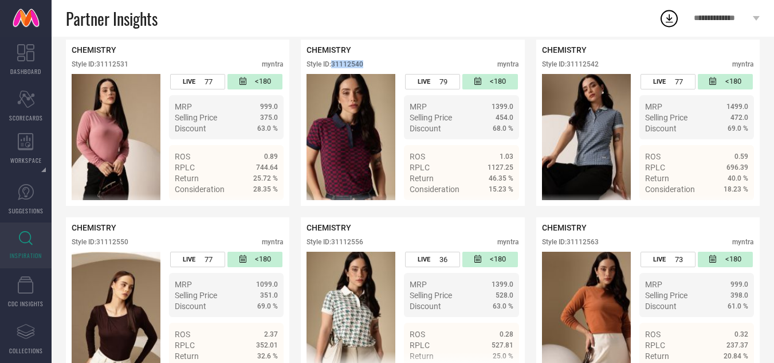
scroll to position [1548, 0]
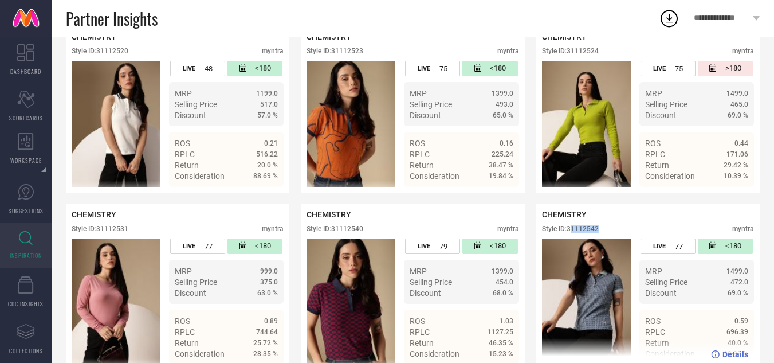
drag, startPoint x: 603, startPoint y: 233, endPoint x: 572, endPoint y: 233, distance: 30.4
click at [572, 232] on div "Style ID: 31112542 myntra" at bounding box center [648, 232] width 212 height 14
drag, startPoint x: 570, startPoint y: 233, endPoint x: 611, endPoint y: 234, distance: 40.1
click at [611, 234] on div "Style ID: 31112542 myntra" at bounding box center [648, 232] width 212 height 14
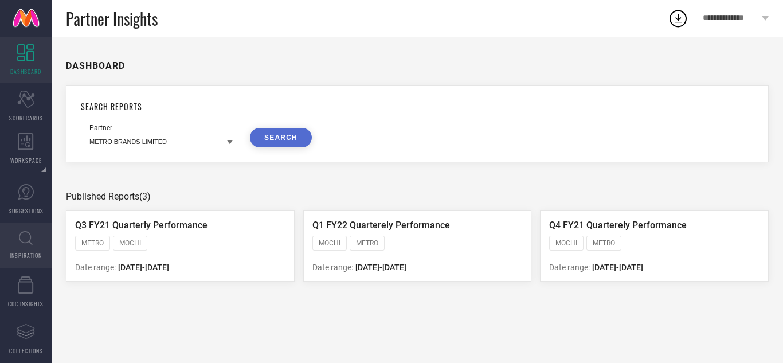
click at [41, 246] on link "INSPIRATION" at bounding box center [26, 245] width 52 height 46
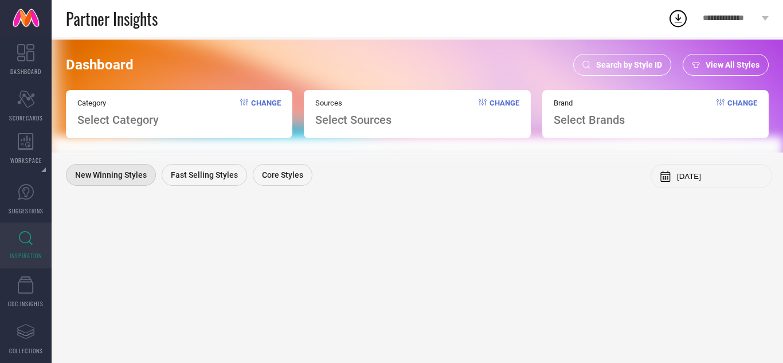
click at [645, 62] on span "Search by Style ID" at bounding box center [629, 64] width 66 height 9
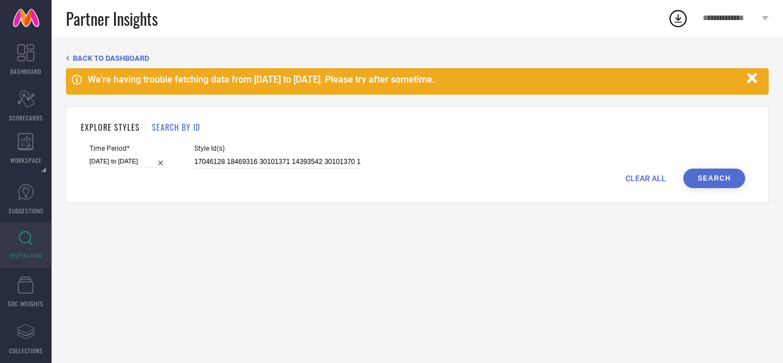
click at [646, 135] on div "EXPLORE STYLES SEARCH BY ID Time Period* 01-05-2025 to 30-06-2025 Style Id(s) 1…" at bounding box center [417, 154] width 703 height 97
click at [648, 171] on div "CLEAR ALL Search" at bounding box center [417, 178] width 656 height 19
click at [641, 179] on span "CLEAR ALL" at bounding box center [645, 178] width 41 height 9
click at [279, 169] on div "CLEAR ALL Search" at bounding box center [417, 178] width 656 height 19
click at [279, 159] on input at bounding box center [277, 161] width 166 height 13
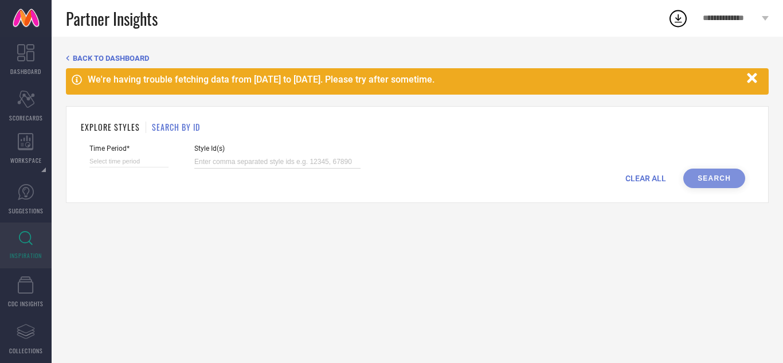
paste input "17011322"
type input "17011322"
click at [136, 158] on input at bounding box center [128, 161] width 79 height 12
select select "8"
select select "2025"
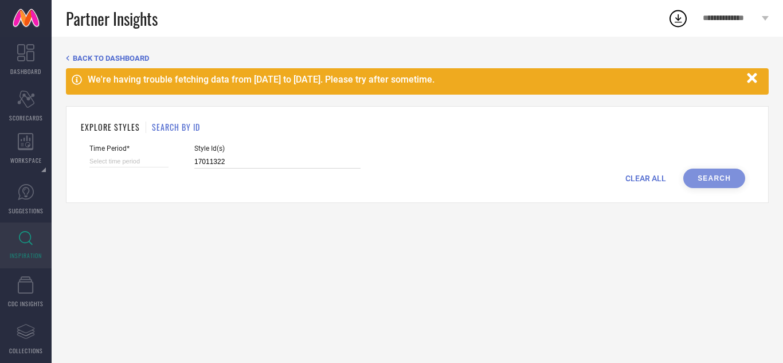
select select "9"
select select "2025"
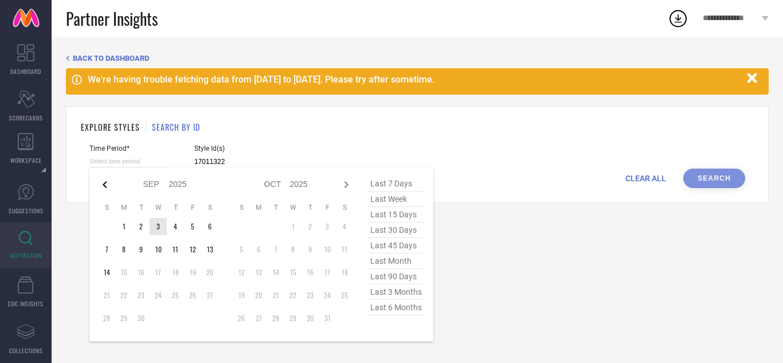
type input "17011322"
click at [105, 189] on icon at bounding box center [105, 185] width 14 height 14
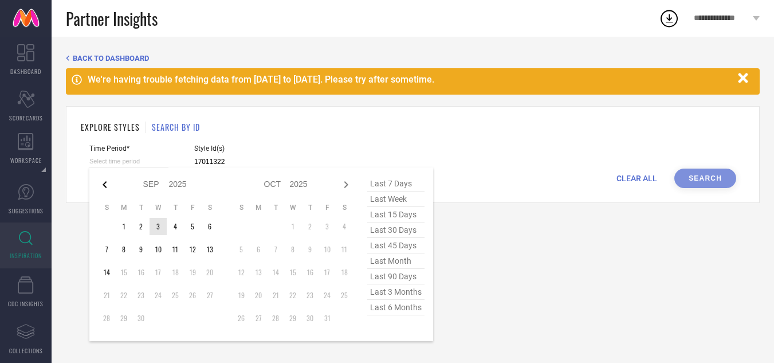
select select "7"
select select "2025"
select select "8"
select select "2025"
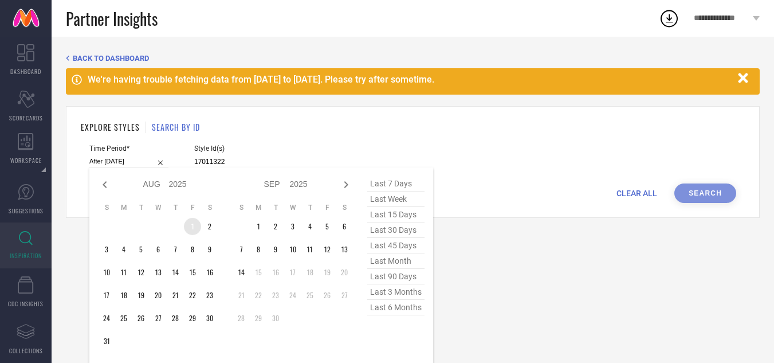
click at [191, 224] on td "1" at bounding box center [192, 226] width 17 height 17
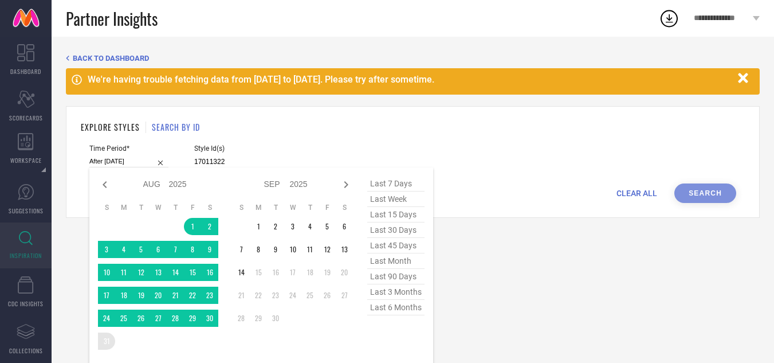
type input "01-08-2025 to 31-08-2025"
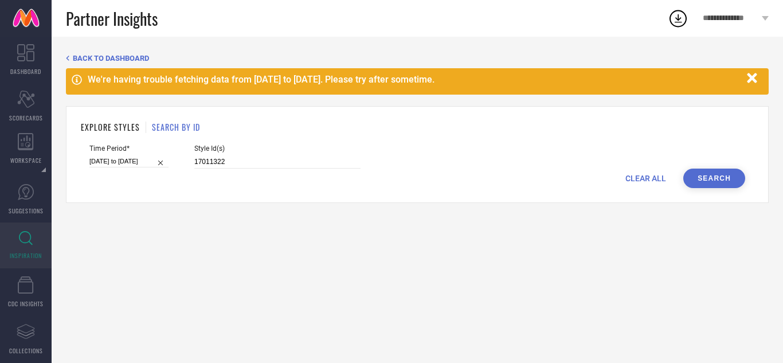
click at [722, 171] on button "Search" at bounding box center [714, 178] width 62 height 19
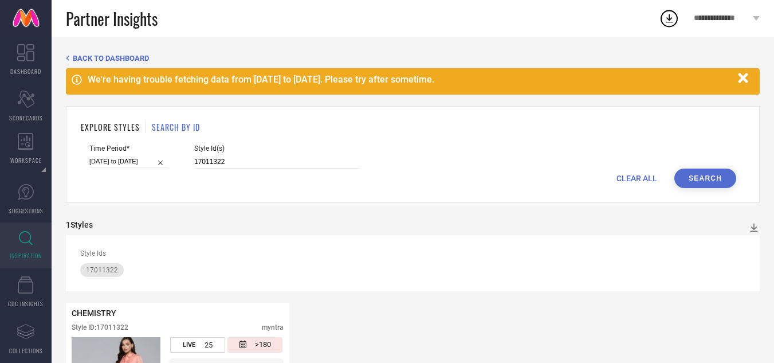
scroll to position [124, 0]
